Goal: Browse casually

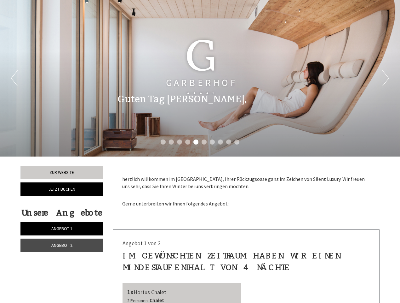
click at [200, 151] on div "Previous Next 1 2 3 4 5 6 7 8 9 10" at bounding box center [200, 78] width 400 height 156
click at [14, 78] on button "Previous" at bounding box center [14, 78] width 7 height 16
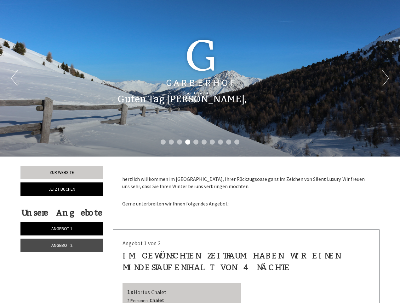
click at [386, 78] on button "Next" at bounding box center [386, 78] width 7 height 16
click at [163, 142] on li "1" at bounding box center [163, 141] width 5 height 5
click at [171, 142] on li "2" at bounding box center [171, 141] width 5 height 5
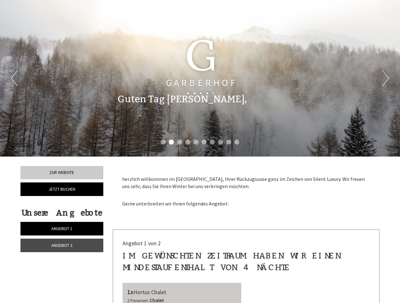
click at [180, 142] on li "3" at bounding box center [179, 141] width 5 height 5
click at [188, 142] on li "4" at bounding box center [187, 141] width 5 height 5
click at [196, 142] on li "5" at bounding box center [196, 141] width 5 height 5
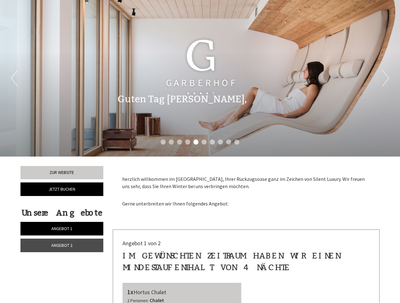
click at [204, 142] on li "6" at bounding box center [204, 141] width 5 height 5
click at [212, 142] on li "7" at bounding box center [212, 141] width 5 height 5
